Goal: Obtain resource: Download file/media

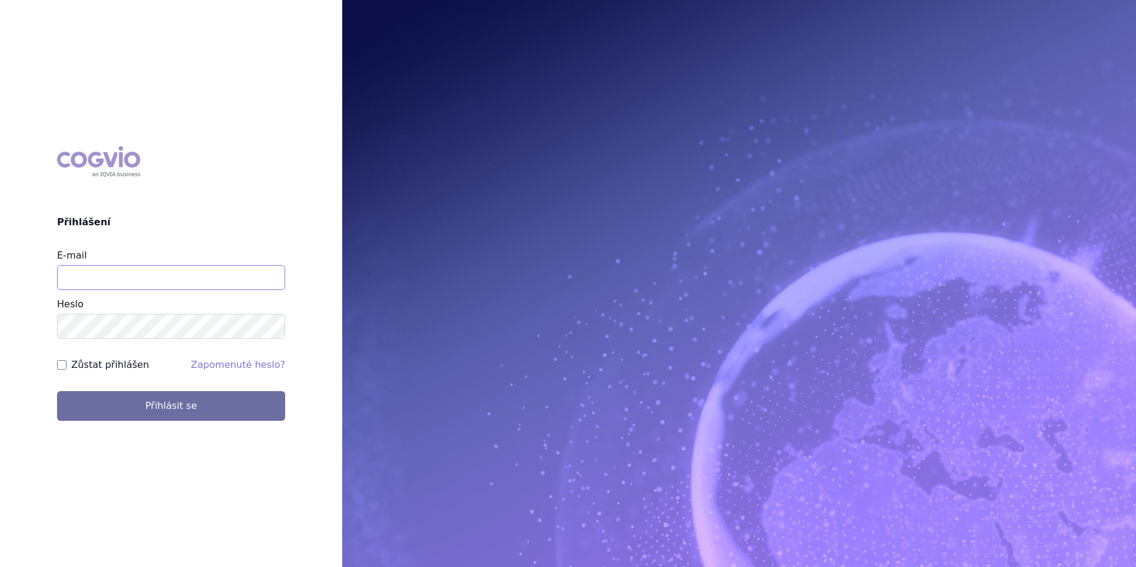
click at [186, 274] on input "E-mail" at bounding box center [171, 277] width 228 height 25
type input "[PERSON_NAME][EMAIL_ADDRESS][PERSON_NAME][PERSON_NAME][DOMAIN_NAME]"
click at [57, 391] on button "Přihlásit se" at bounding box center [171, 406] width 228 height 30
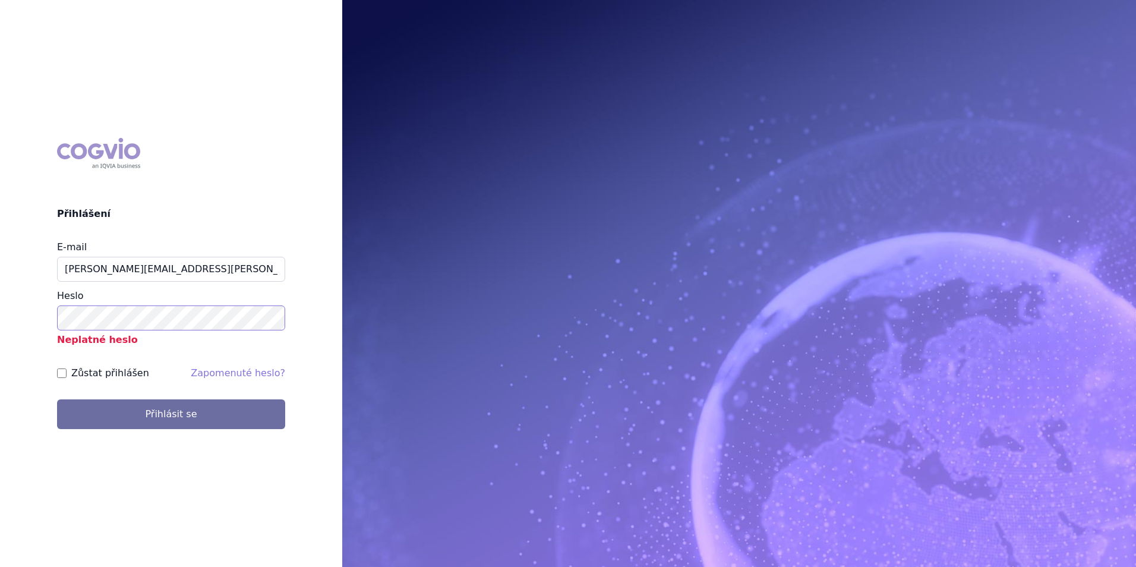
click at [57, 399] on button "Přihlásit se" at bounding box center [171, 414] width 228 height 30
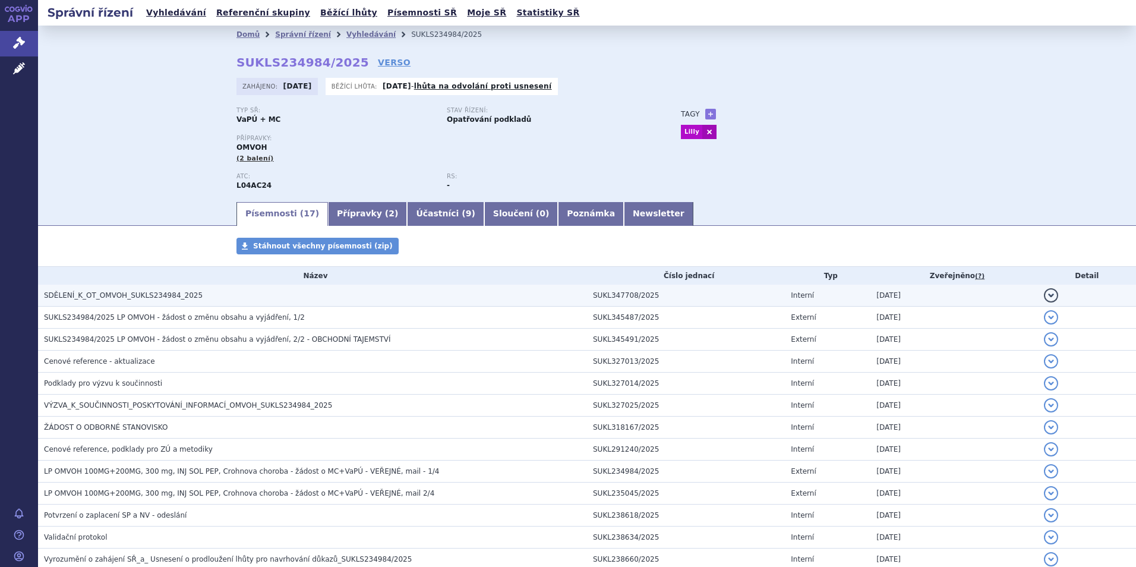
click at [131, 296] on span "SDĚLENÍ_K_OT_OMVOH_SUKLS234984_2025" at bounding box center [123, 295] width 159 height 8
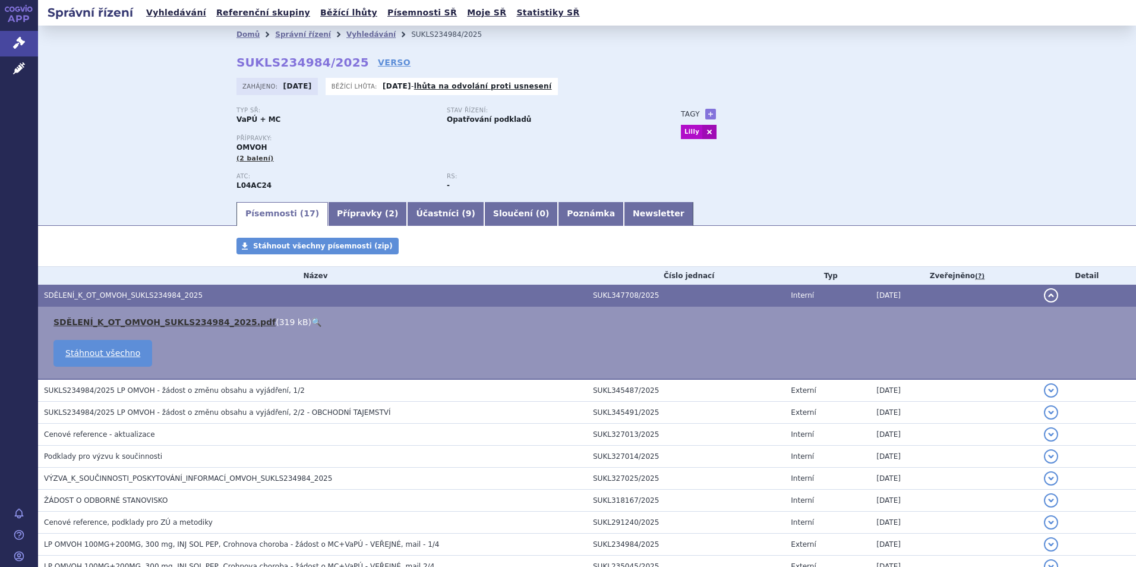
click at [124, 322] on link "SDĚLENÍ_K_OT_OMVOH_SUKLS234984_2025.pdf" at bounding box center [164, 322] width 222 height 10
click at [1044, 298] on button "detail" at bounding box center [1051, 295] width 14 height 14
